Goal: Task Accomplishment & Management: Manage account settings

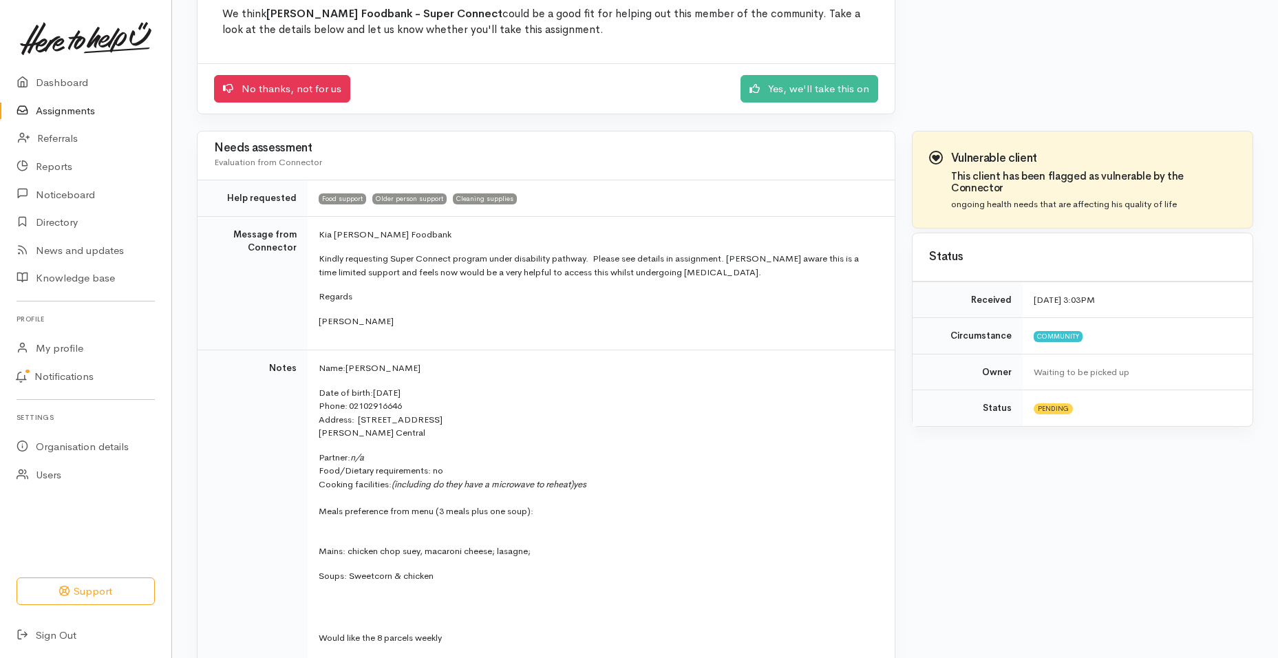
scroll to position [144, 0]
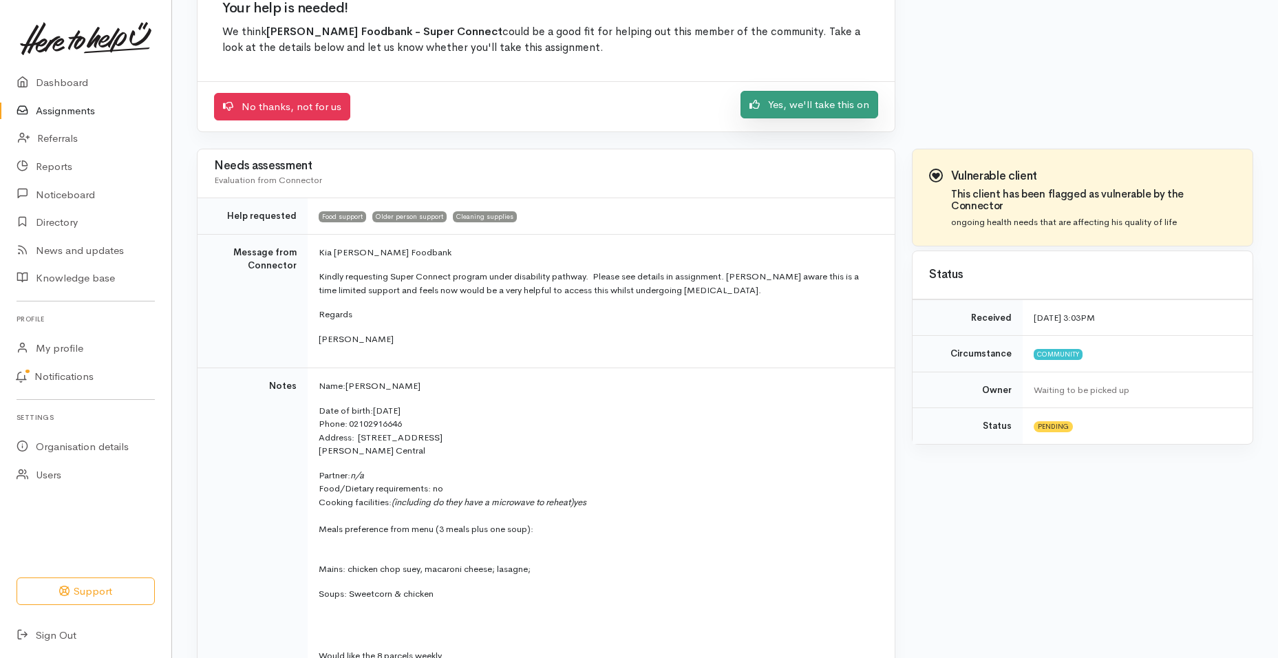
click at [807, 113] on link "Yes, we'll take this on" at bounding box center [809, 105] width 138 height 28
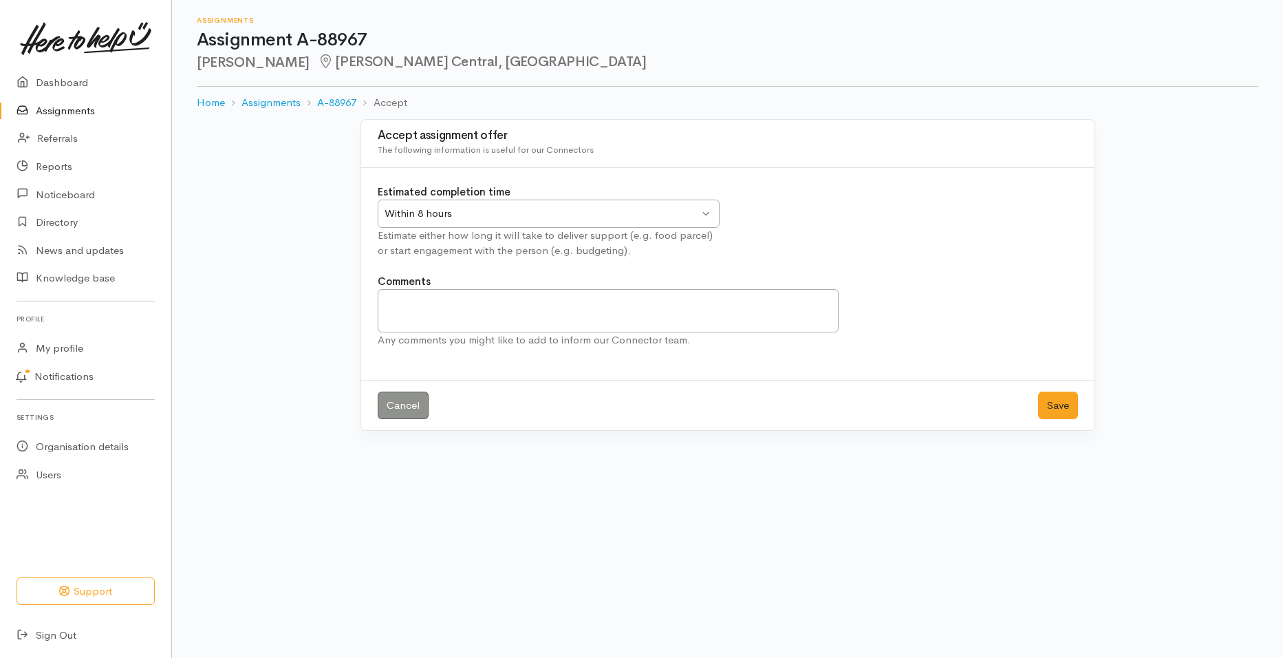
click at [701, 210] on div "Within 8 hours Within 8 hours" at bounding box center [549, 214] width 342 height 28
click at [1045, 401] on button "Save" at bounding box center [1058, 406] width 40 height 28
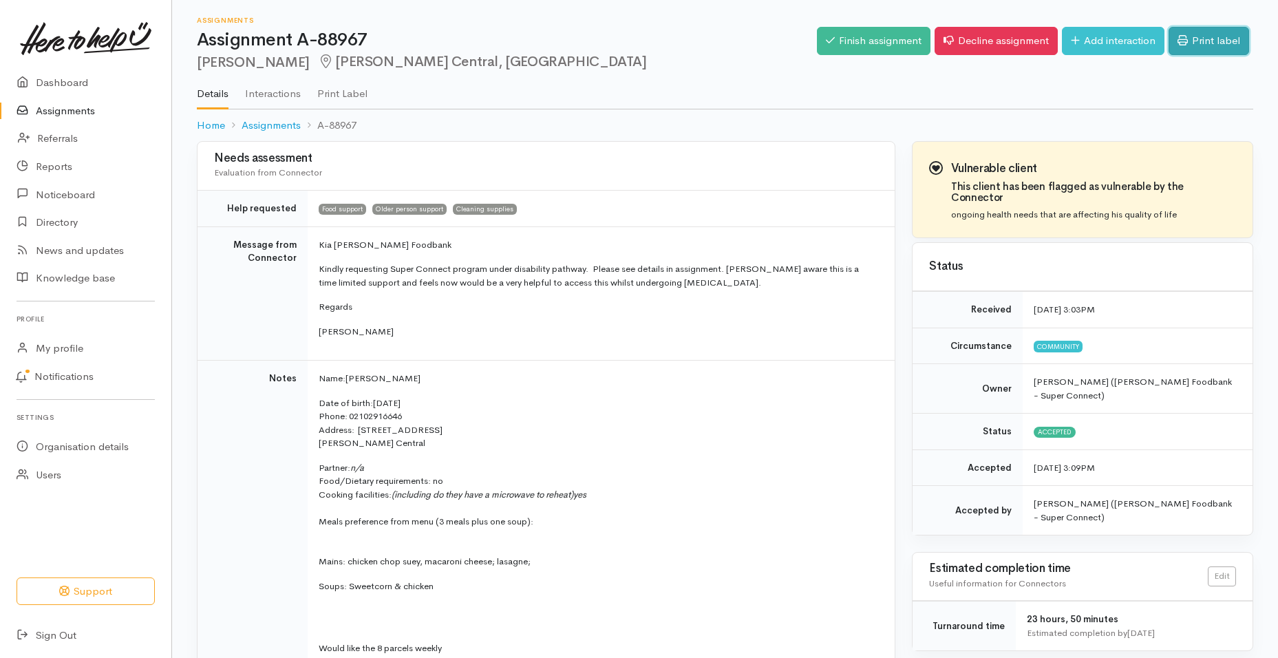
click at [1188, 42] on link "Print label" at bounding box center [1208, 41] width 81 height 28
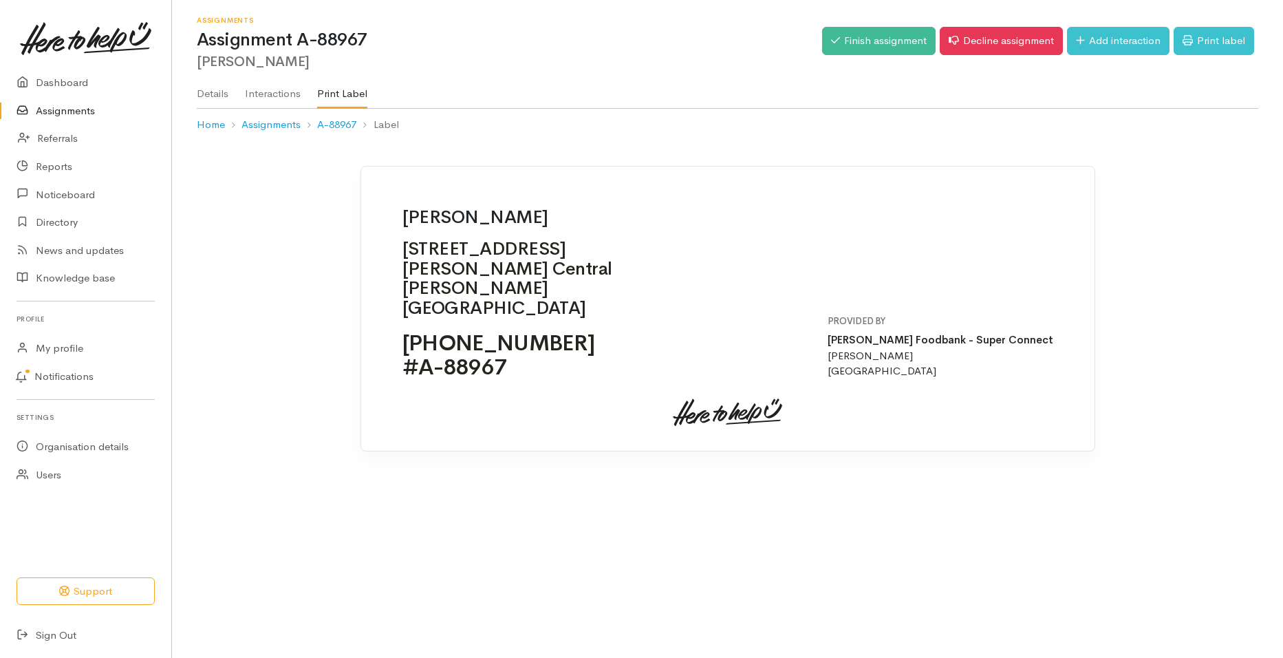
click at [85, 111] on link "Assignments" at bounding box center [85, 111] width 171 height 28
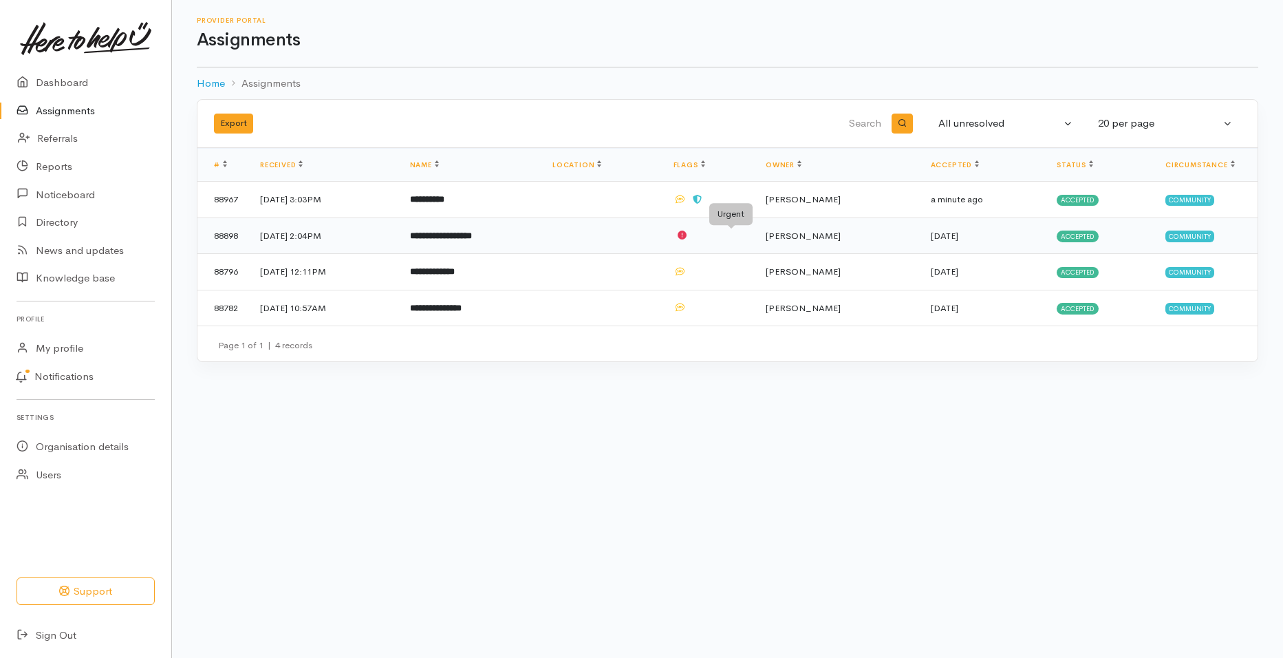
click at [687, 232] on icon at bounding box center [682, 235] width 9 height 9
click at [74, 107] on link "Assignments" at bounding box center [85, 111] width 171 height 28
